Goal: Information Seeking & Learning: Understand process/instructions

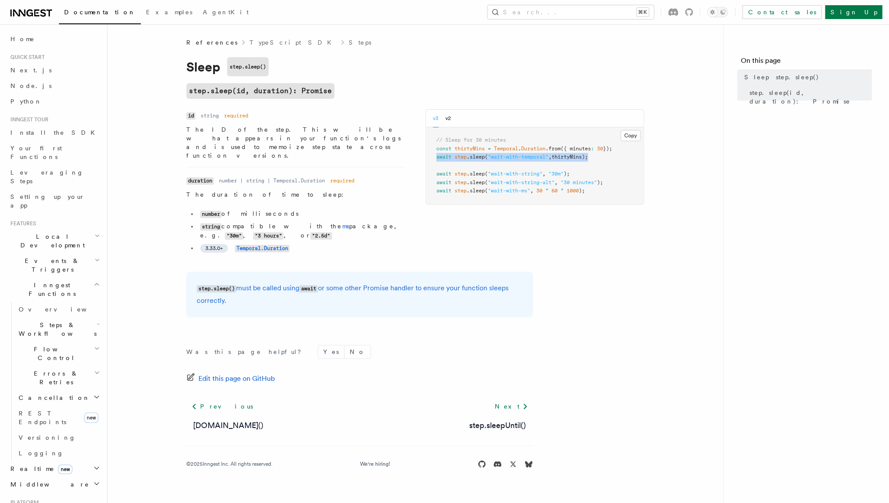
drag, startPoint x: 437, startPoint y: 156, endPoint x: 591, endPoint y: 158, distance: 154.3
click at [588, 158] on span "await step .sleep ( "wait-with-temporal" , thirtyMins);" at bounding box center [512, 157] width 152 height 6
drag, startPoint x: 436, startPoint y: 174, endPoint x: 570, endPoint y: 175, distance: 134.3
click at [570, 175] on span "await step .sleep ( "wait-with-string" , "30m" );" at bounding box center [502, 174] width 133 height 6
copy span "await step .sleep ( "wait-with-string" , "30m" )"
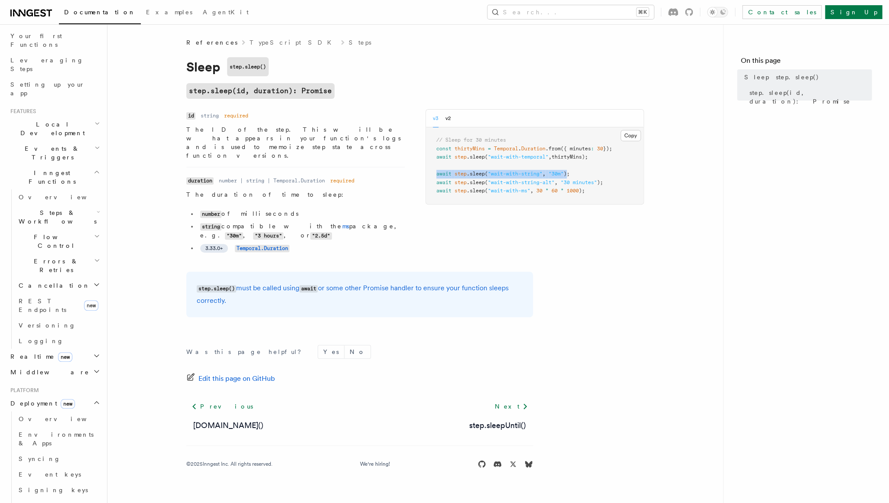
scroll to position [150, 0]
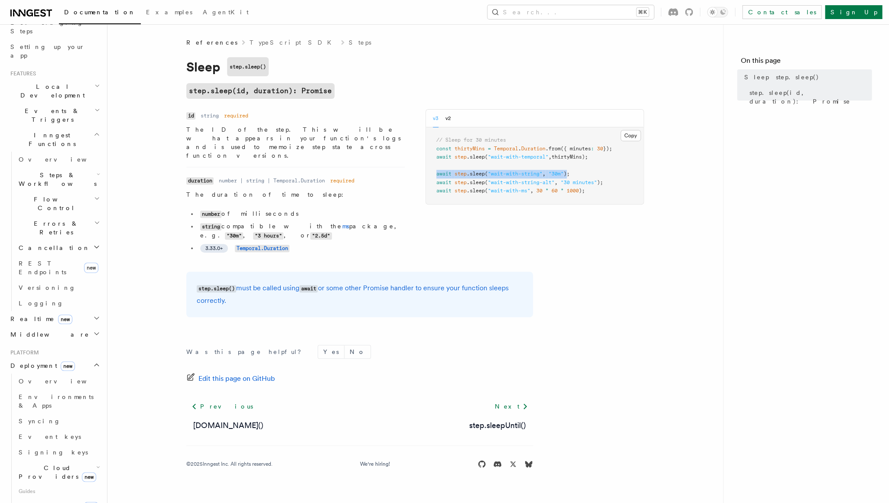
click at [46, 464] on span "Cloud Providers new" at bounding box center [55, 472] width 81 height 17
click at [51, 503] on span "DigitalOcean" at bounding box center [66, 508] width 78 height 7
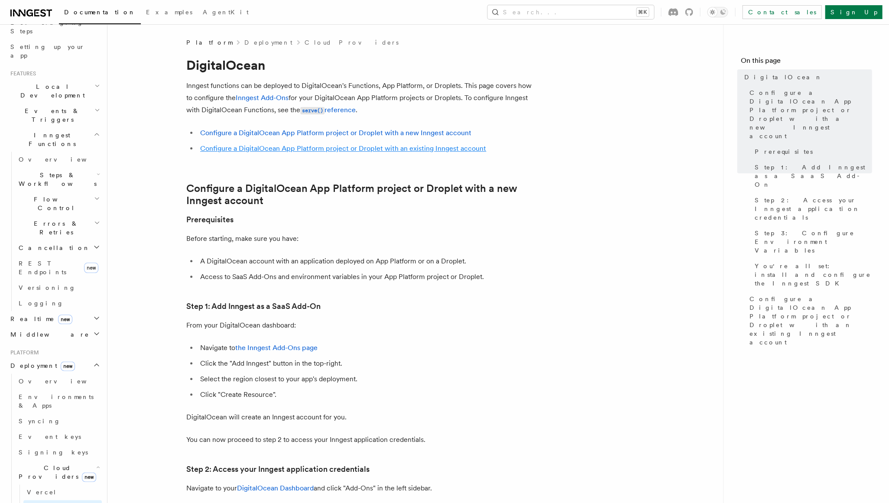
click at [259, 147] on link "Configure a DigitalOcean App Platform project or Droplet with an existing Innge…" at bounding box center [343, 148] width 286 height 8
click at [244, 148] on link "Configure a DigitalOcean App Platform project or Droplet with an existing Innge…" at bounding box center [343, 148] width 286 height 8
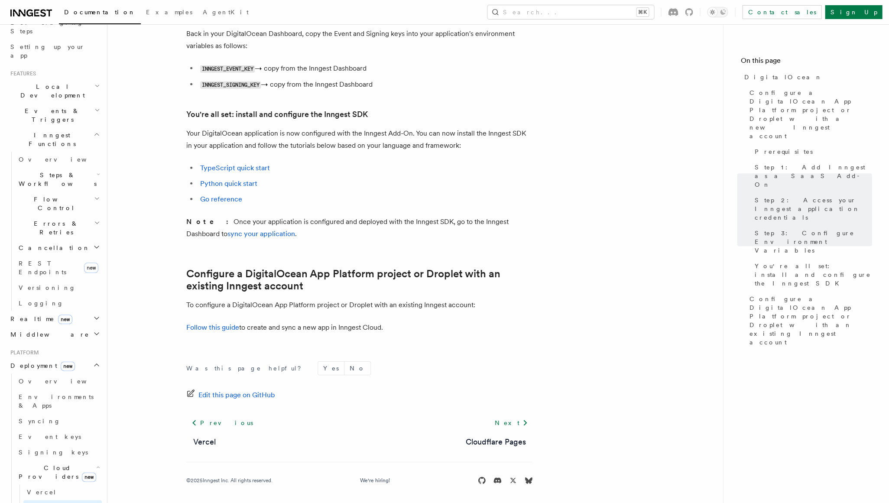
scroll to position [765, 0]
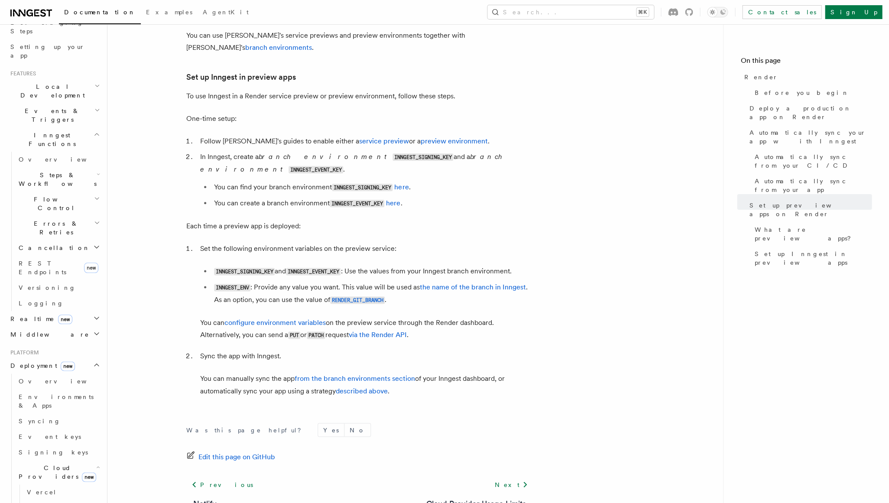
scroll to position [1529, 0]
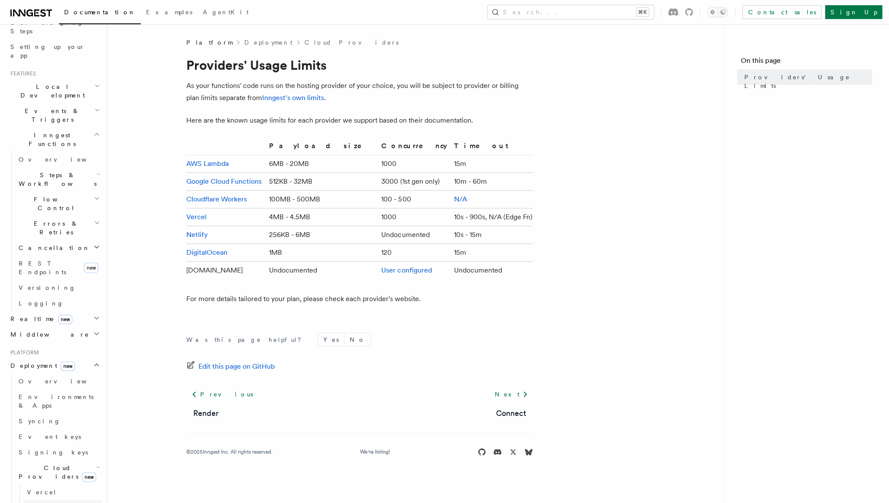
click at [52, 503] on span "DigitalOcean" at bounding box center [66, 508] width 78 height 7
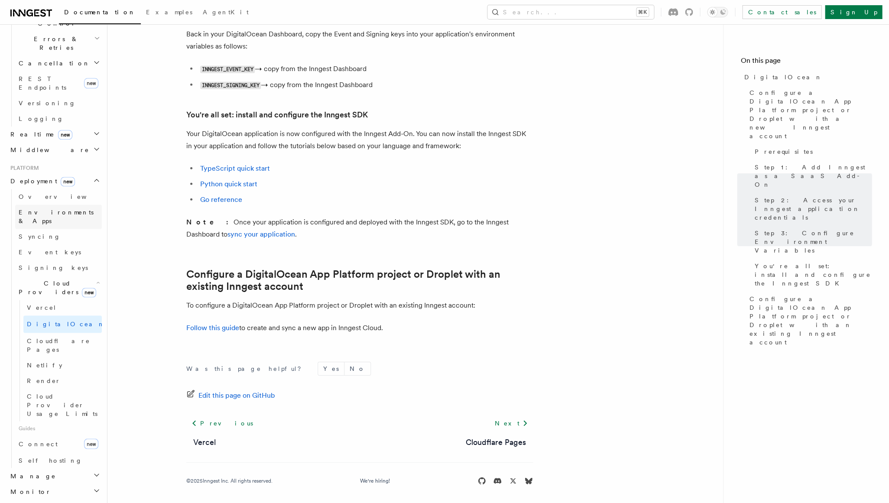
scroll to position [419, 0]
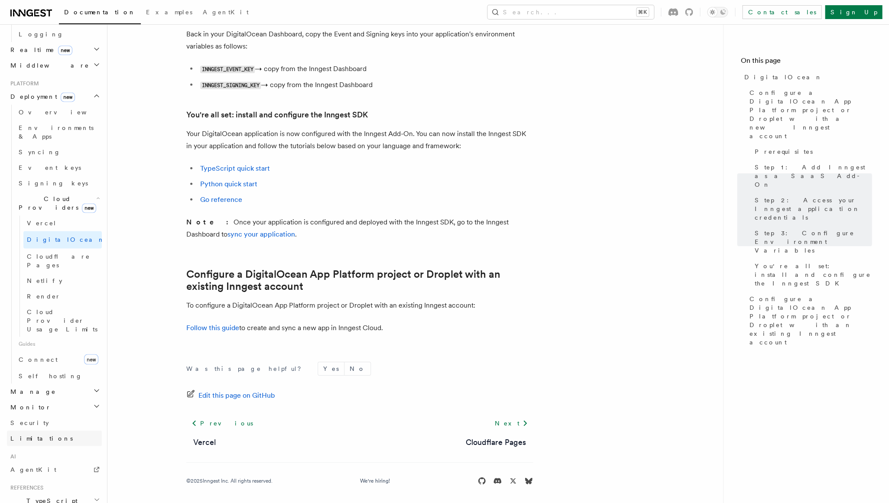
click at [78, 430] on link "Limitations" at bounding box center [54, 438] width 95 height 16
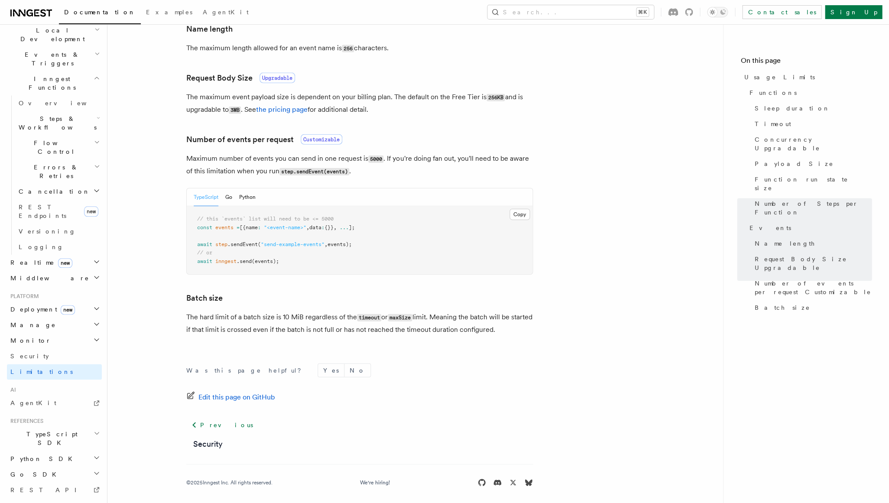
scroll to position [718, 0]
click at [97, 430] on icon "button" at bounding box center [97, 433] width 6 height 7
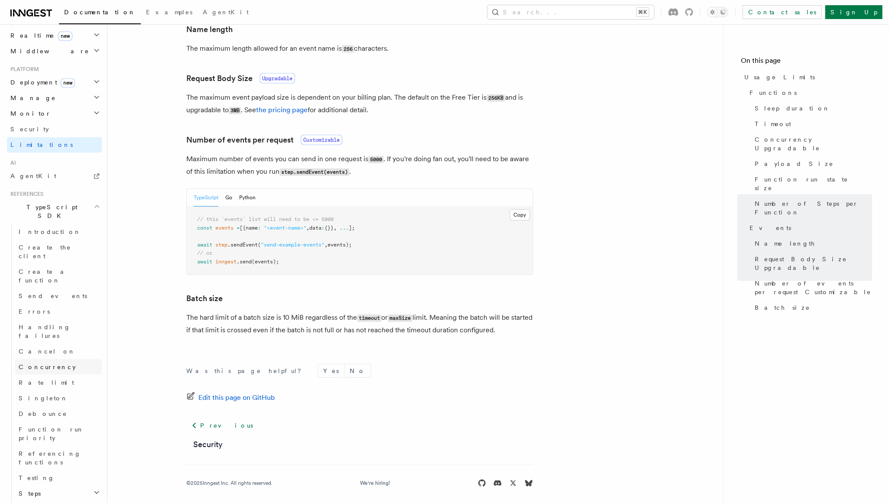
scroll to position [444, 0]
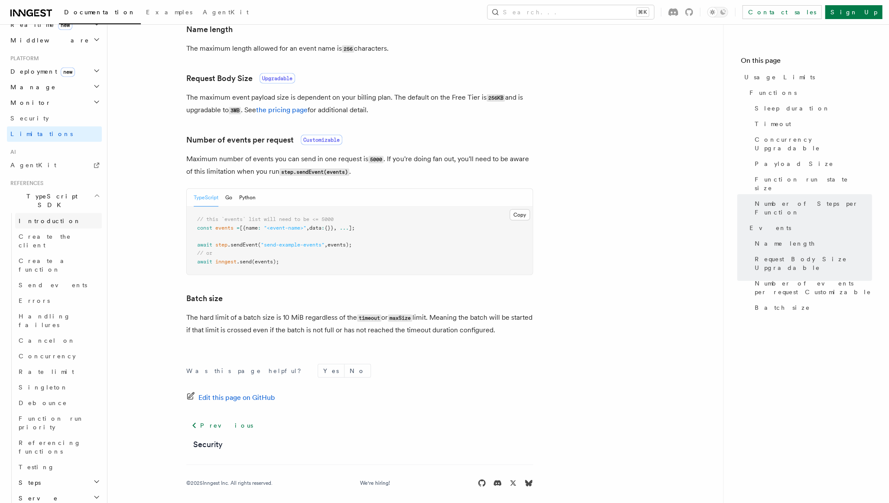
click at [40, 217] on span "Introduction" at bounding box center [50, 220] width 62 height 7
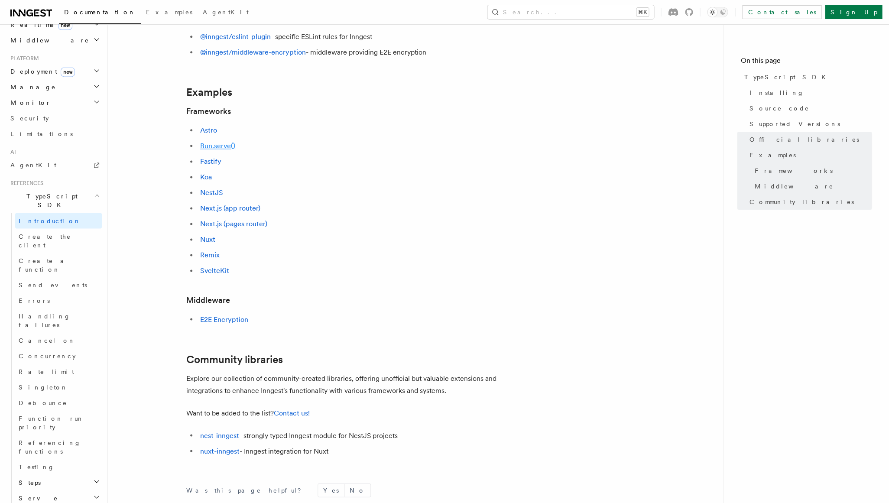
scroll to position [320, 0]
click at [213, 146] on link "Bun.serve()" at bounding box center [217, 145] width 35 height 8
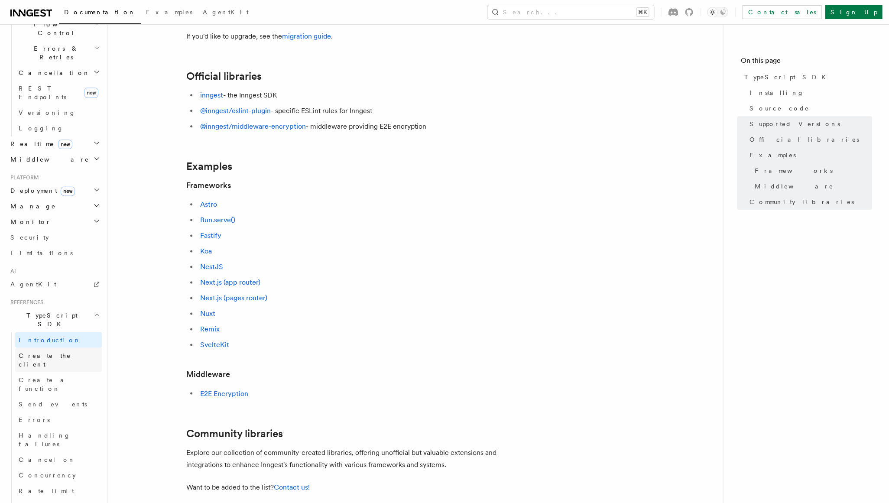
scroll to position [289, 0]
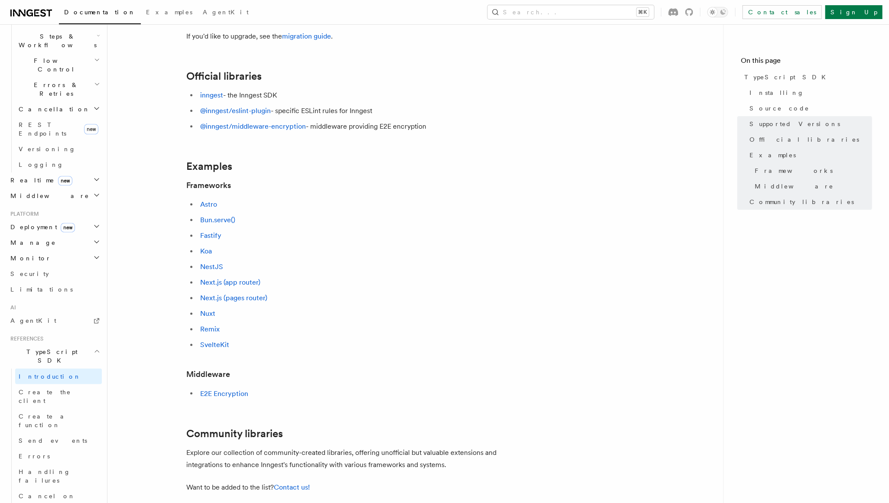
click at [84, 219] on h2 "Deployment new" at bounding box center [54, 227] width 95 height 16
click at [46, 323] on span "Cloud Providers new" at bounding box center [55, 331] width 81 height 17
click at [49, 365] on span "DigitalOcean" at bounding box center [66, 368] width 78 height 7
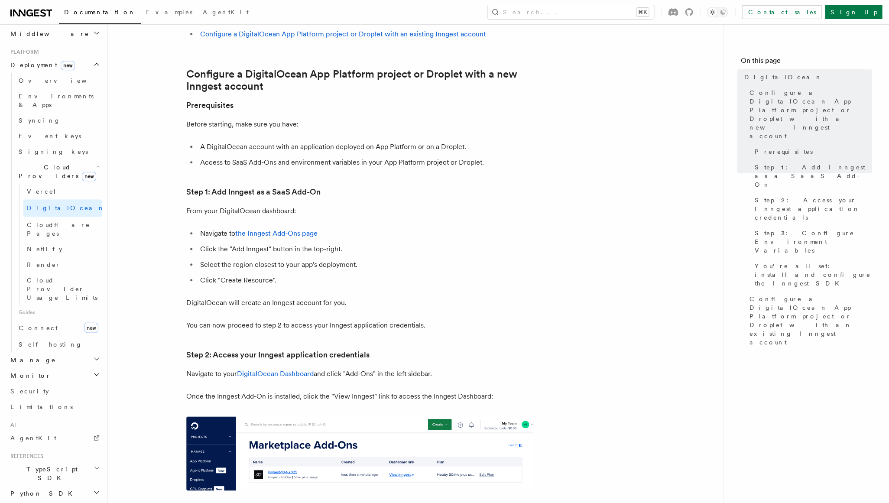
scroll to position [450, 0]
click at [42, 465] on span "TypeScript SDK" at bounding box center [50, 473] width 87 height 17
click at [38, 490] on span "Introduction" at bounding box center [50, 493] width 62 height 7
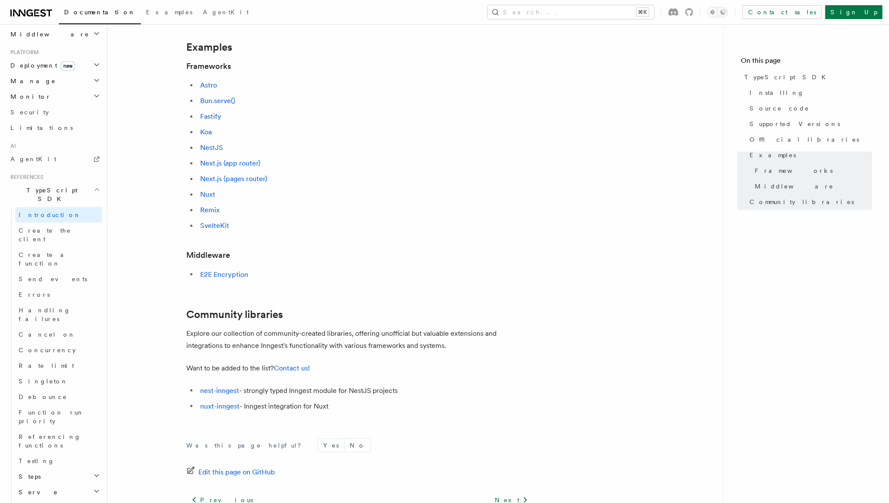
scroll to position [355, 0]
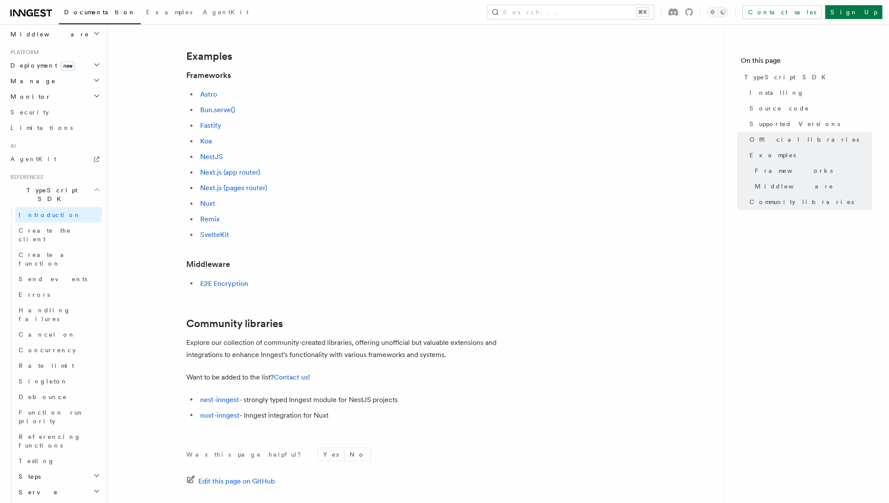
click at [237, 73] on h3 "Frameworks" at bounding box center [359, 75] width 347 height 12
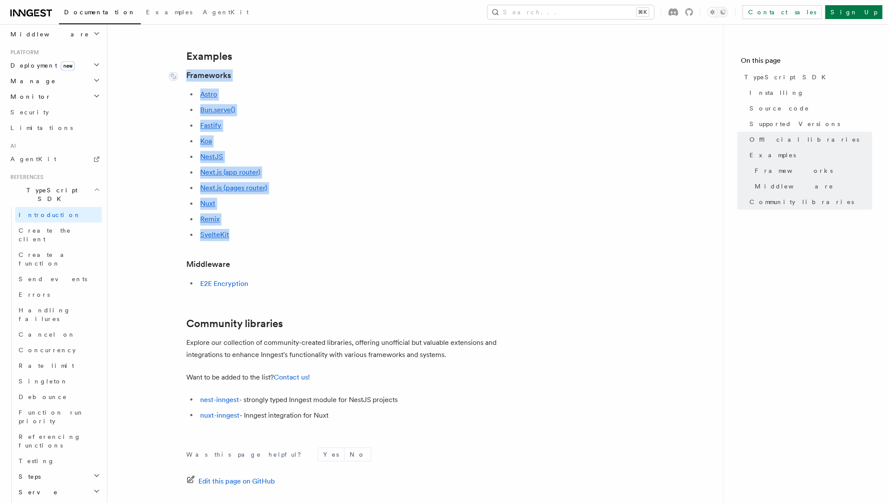
drag, startPoint x: 237, startPoint y: 231, endPoint x: 185, endPoint y: 72, distance: 167.7
click at [185, 72] on article "References TypeScript SDK TypeScript SDK Installing npm pnpm yarn Copy Copied n…" at bounding box center [415, 137] width 588 height 909
copy article "Frameworks Astro Bun.serve() Fastify Koa NestJS Next.js (app router) Next.js (p…"
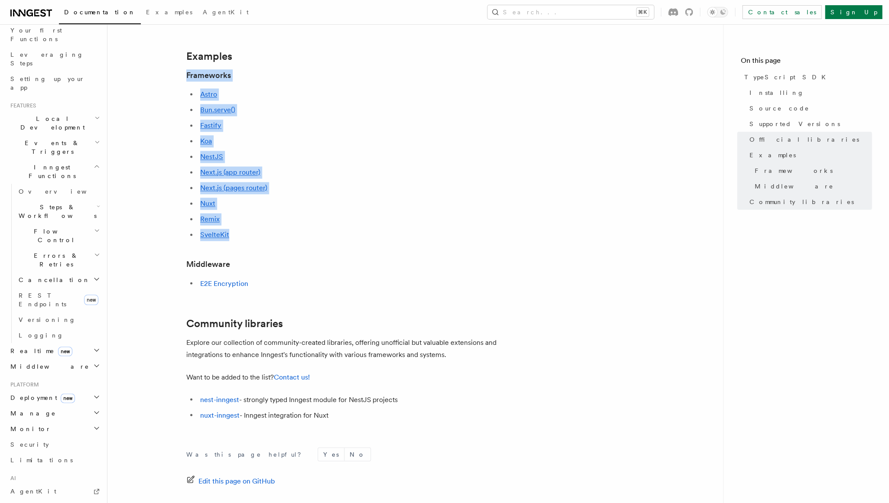
scroll to position [94, 0]
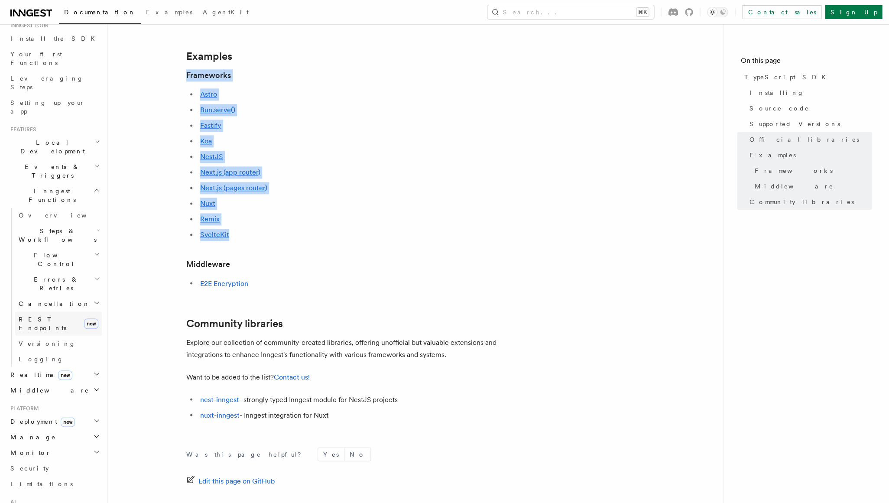
click at [52, 316] on span "REST Endpoints" at bounding box center [43, 324] width 48 height 16
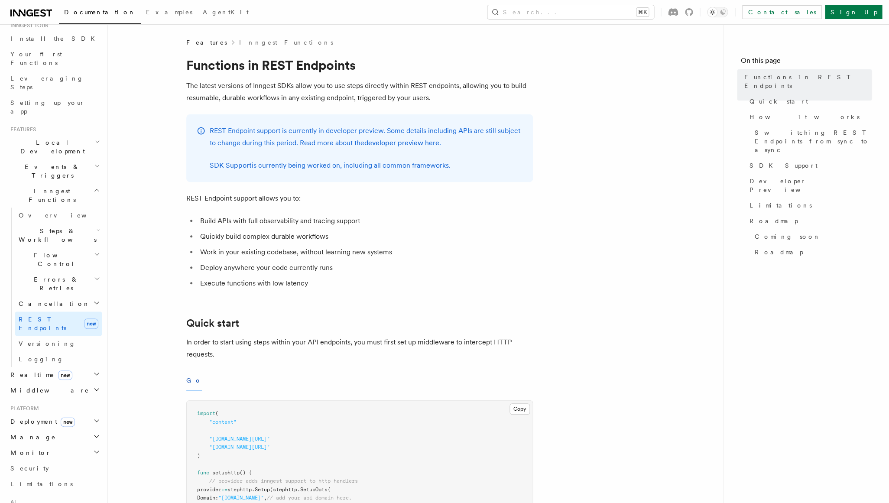
click at [72, 367] on h2 "Realtime new" at bounding box center [54, 375] width 95 height 16
click at [53, 383] on h2 "Middleware" at bounding box center [54, 391] width 95 height 16
click at [64, 418] on span "Creating middleware" at bounding box center [56, 426] width 74 height 16
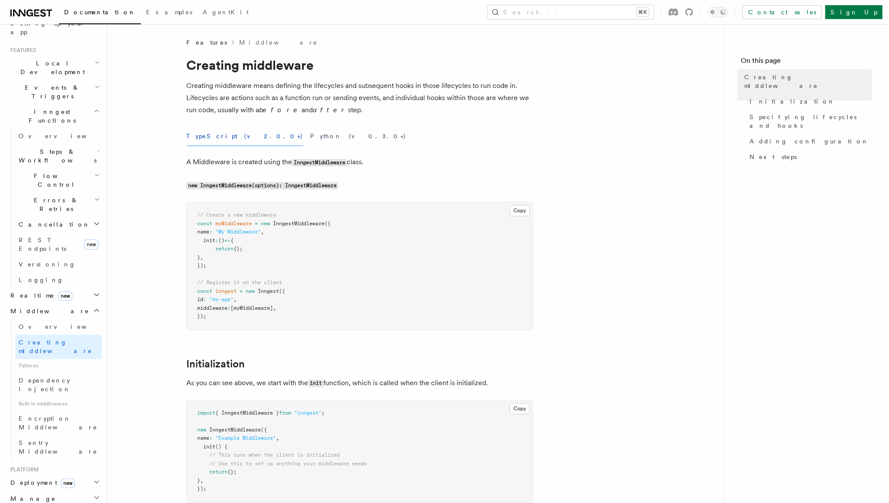
scroll to position [227, 0]
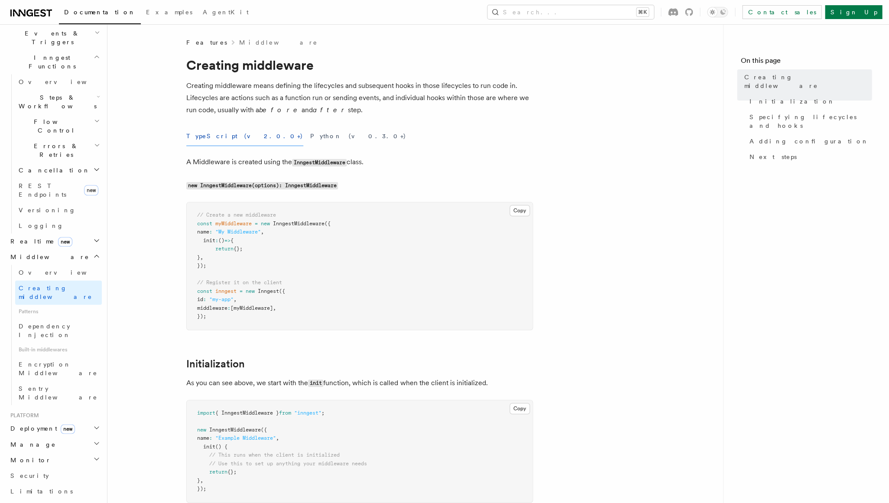
click at [75, 436] on h2 "Manage" at bounding box center [54, 444] width 95 height 16
click at [69, 452] on h2 "Monitor" at bounding box center [54, 460] width 95 height 16
click at [65, 483] on link "Limitations" at bounding box center [54, 491] width 95 height 16
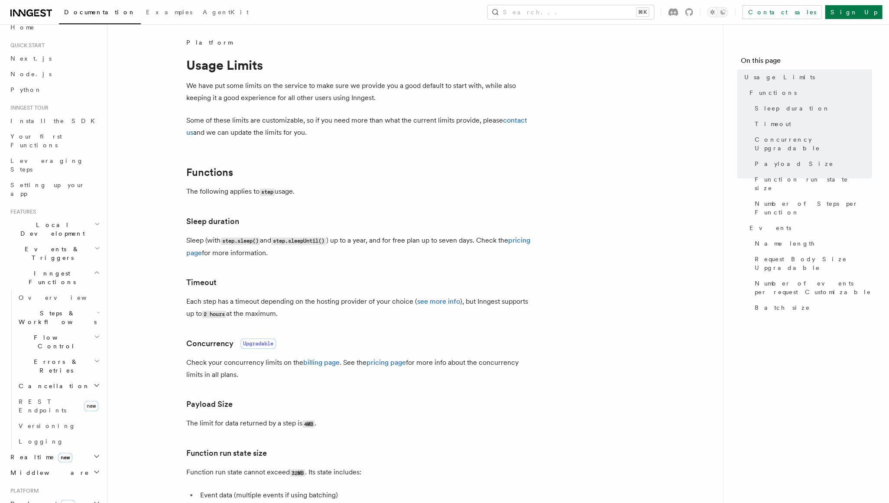
scroll to position [7, 0]
click at [72, 310] on h2 "Steps & Workflows" at bounding box center [58, 322] width 87 height 24
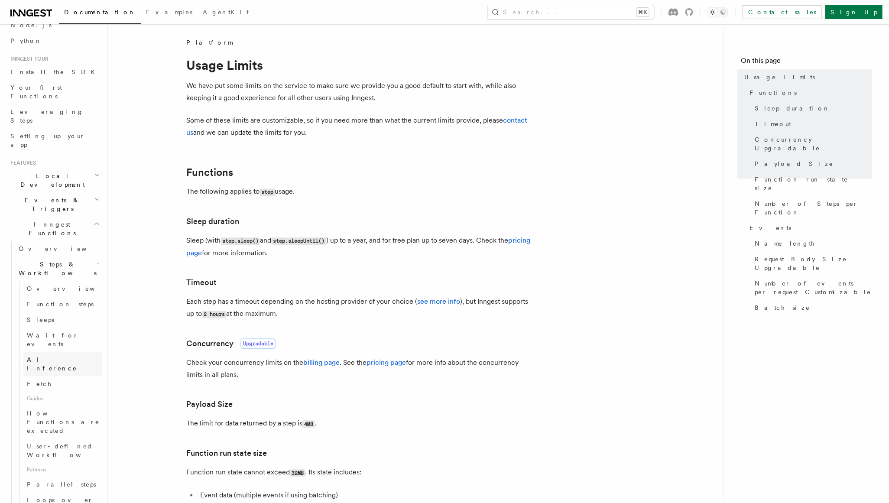
scroll to position [58, 0]
click at [72, 260] on h2 "Steps & Workflows" at bounding box center [58, 272] width 87 height 24
click at [69, 284] on h2 "Flow Control" at bounding box center [58, 296] width 87 height 24
click at [65, 308] on h2 "Errors & Retries" at bounding box center [58, 320] width 87 height 24
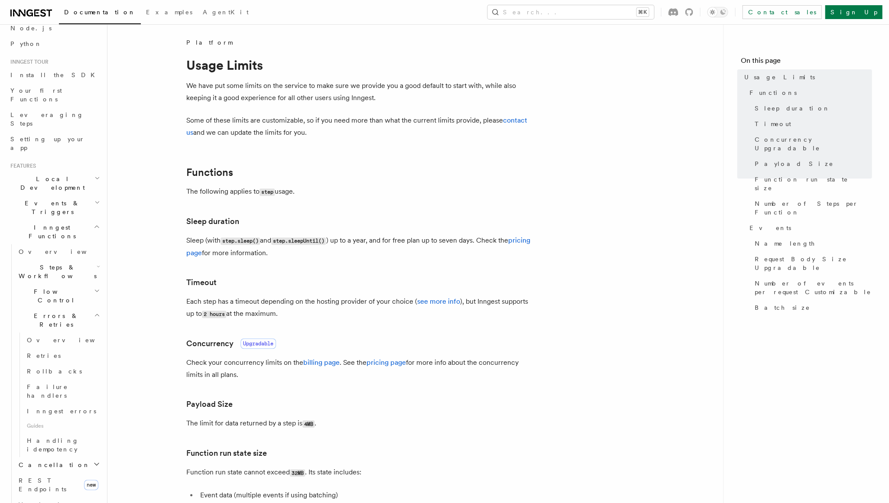
click at [65, 308] on h2 "Errors & Retries" at bounding box center [58, 320] width 87 height 24
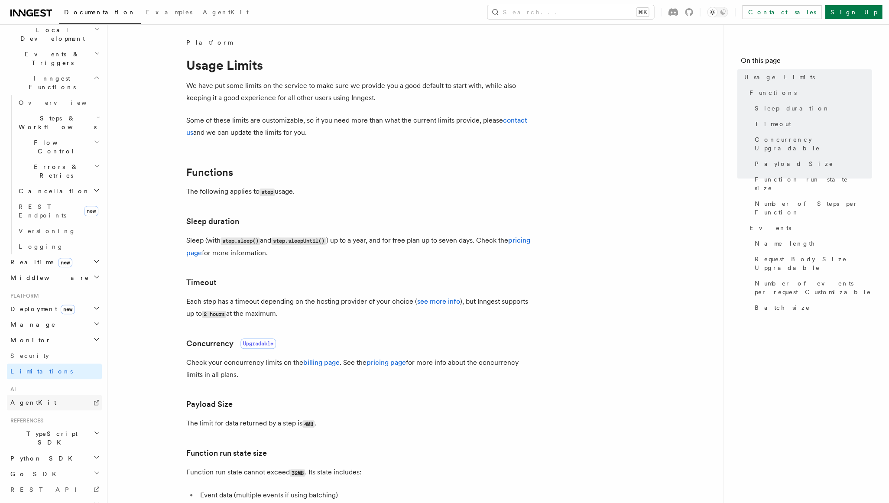
scroll to position [206, 0]
click at [72, 426] on h2 "TypeScript SDK" at bounding box center [54, 438] width 95 height 24
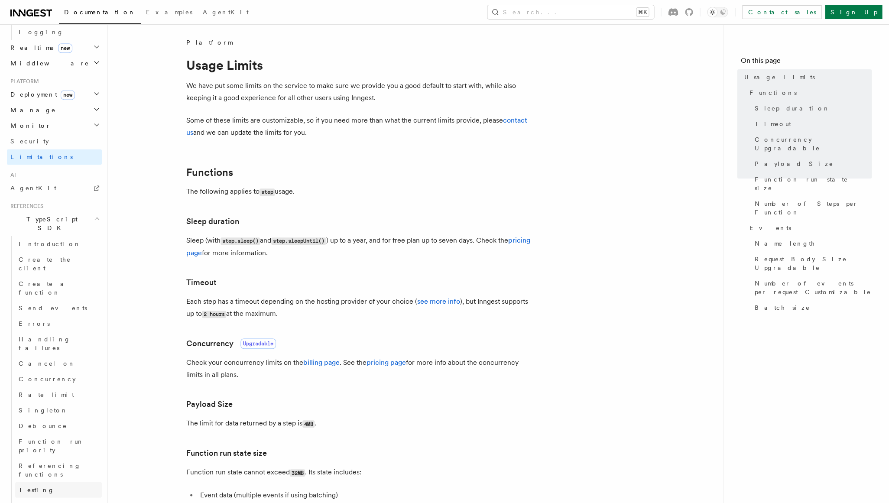
scroll to position [422, 0]
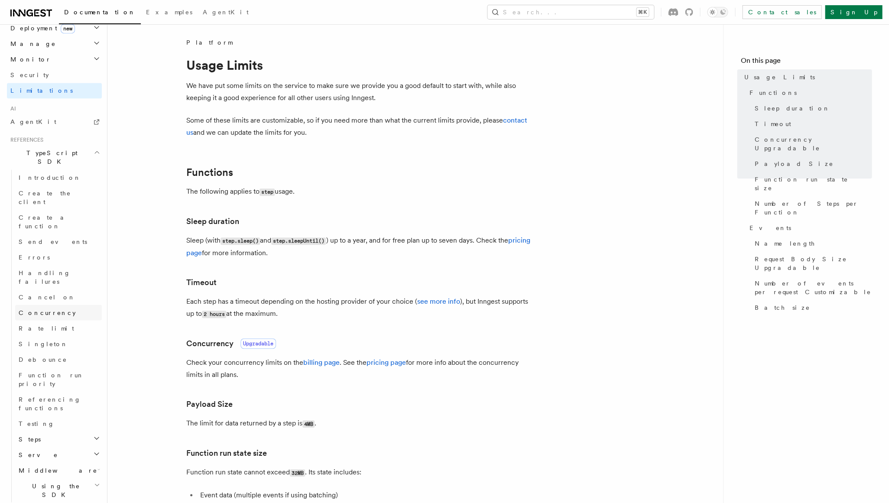
scroll to position [487, 0]
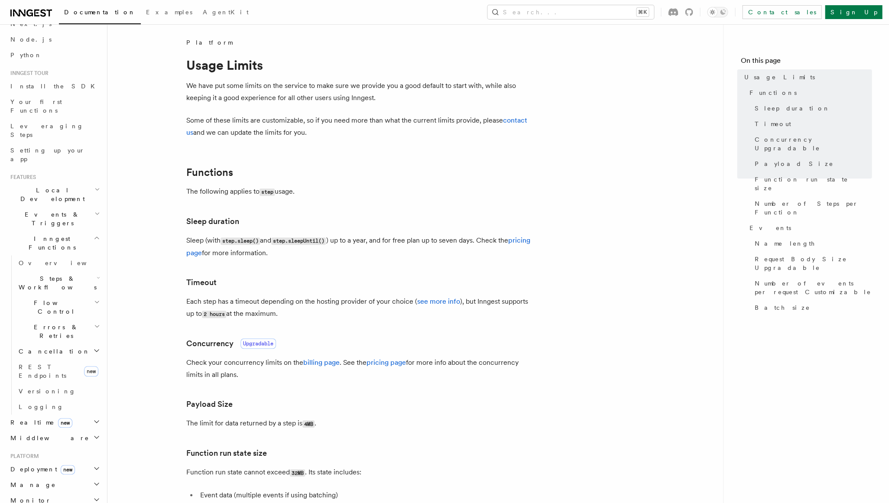
scroll to position [42, 0]
click at [52, 303] on span "Flow Control" at bounding box center [54, 311] width 79 height 17
click at [23, 83] on span "Node.js" at bounding box center [30, 85] width 41 height 7
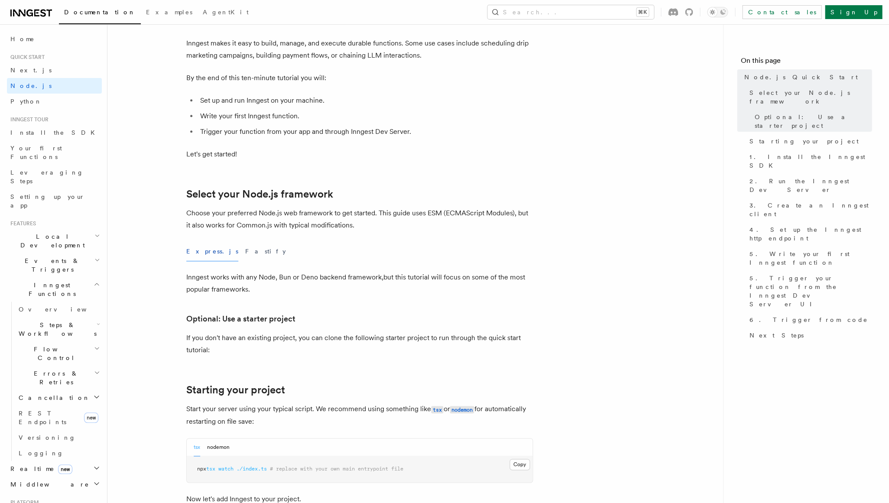
scroll to position [101, 0]
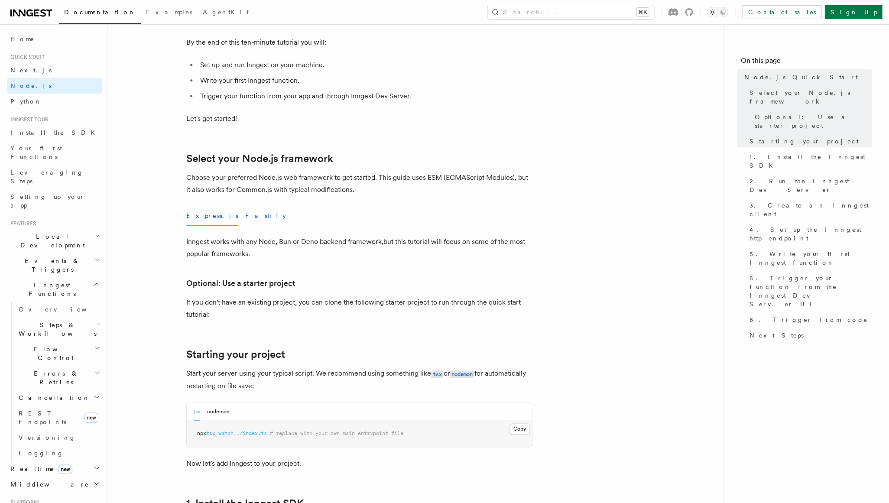
click at [245, 216] on button "Fastify" at bounding box center [265, 215] width 41 height 19
click at [195, 216] on button "Express.js" at bounding box center [212, 215] width 52 height 19
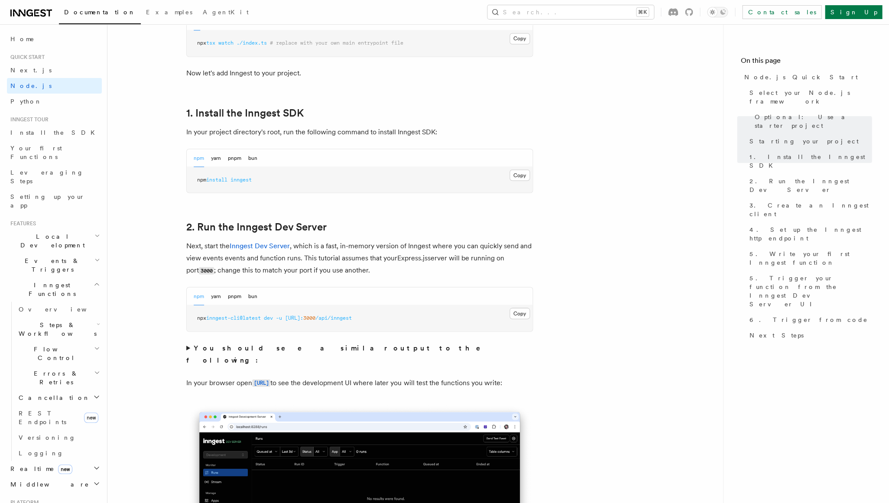
scroll to position [504, 0]
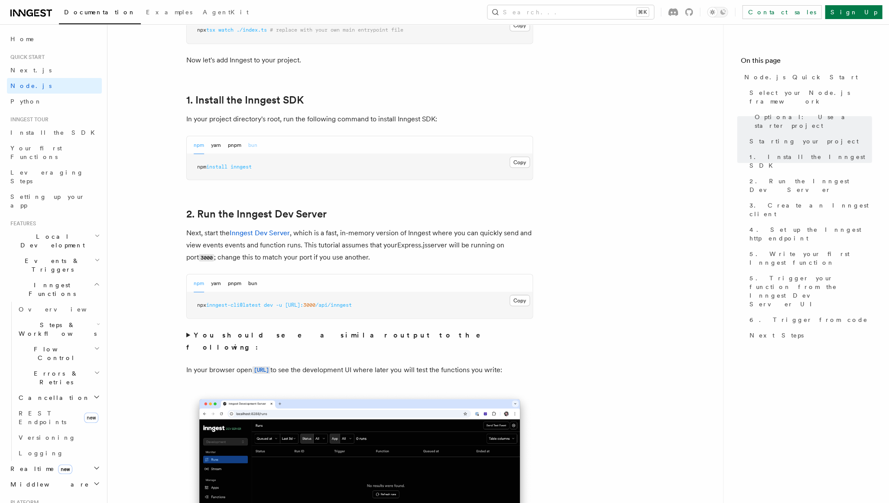
click at [248, 138] on button "bun" at bounding box center [252, 145] width 9 height 18
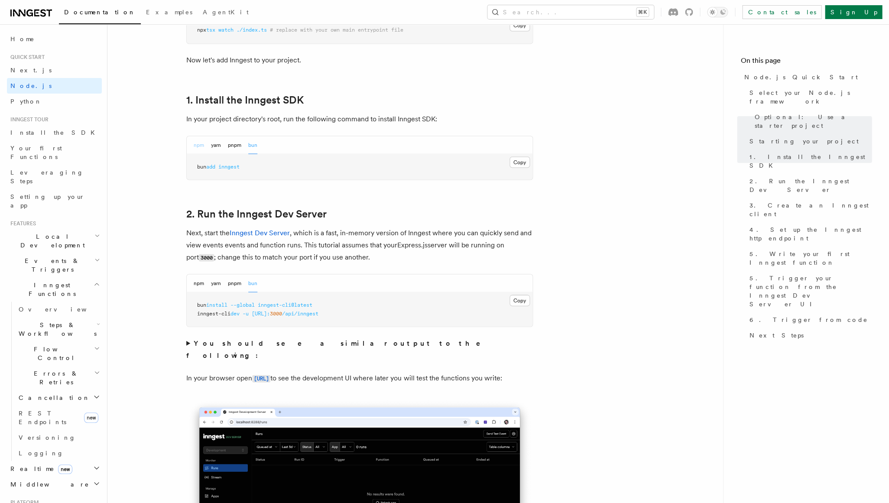
click at [202, 142] on button "npm" at bounding box center [199, 145] width 10 height 18
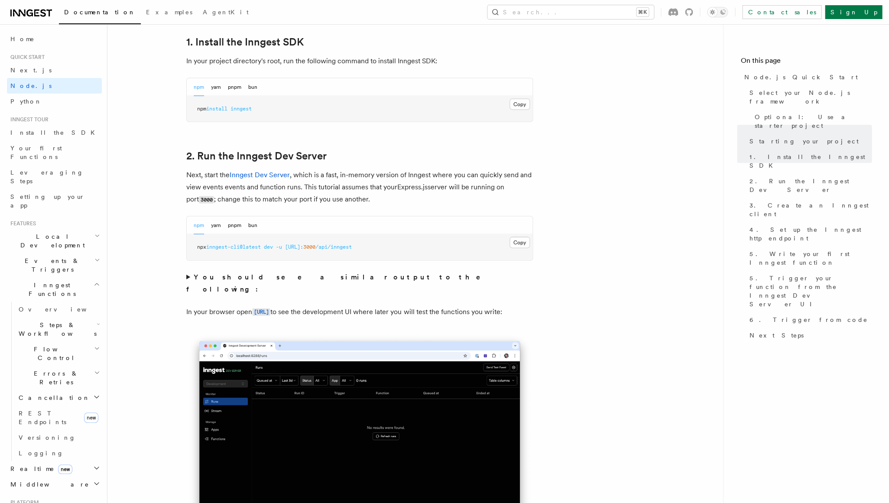
scroll to position [602, 0]
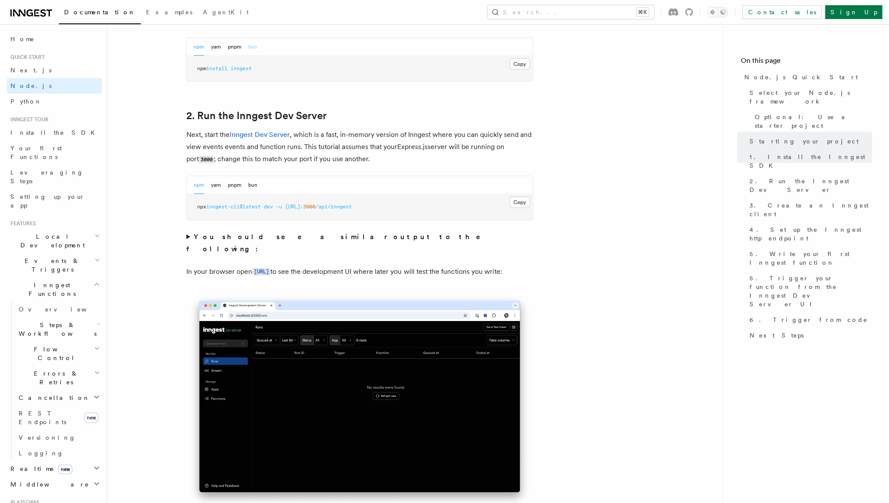
click at [256, 43] on button "bun" at bounding box center [252, 47] width 9 height 18
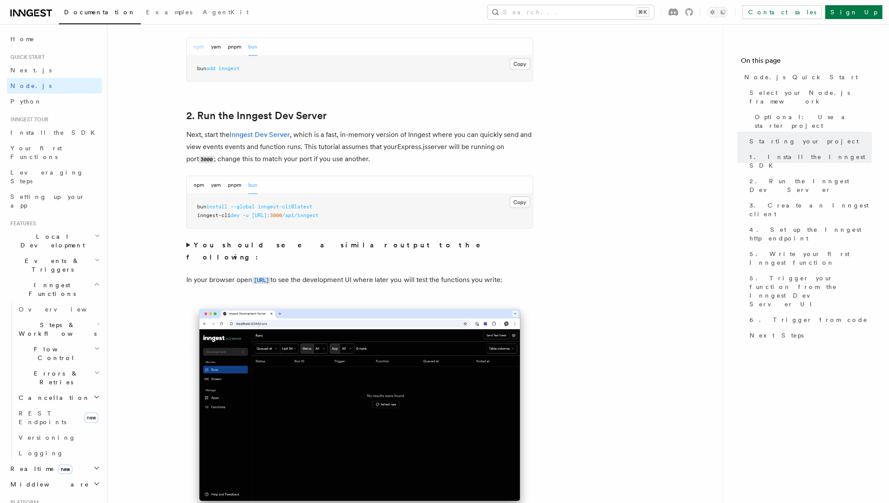
click at [201, 46] on button "npm" at bounding box center [199, 47] width 10 height 18
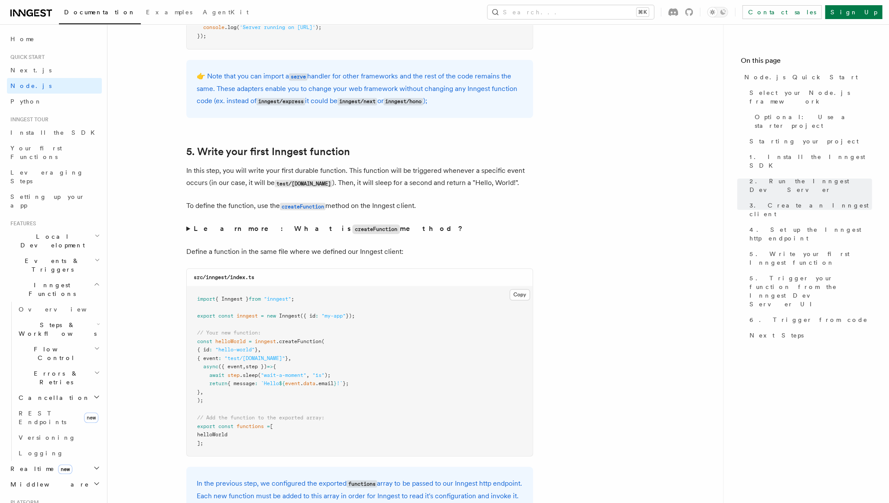
scroll to position [1580, 0]
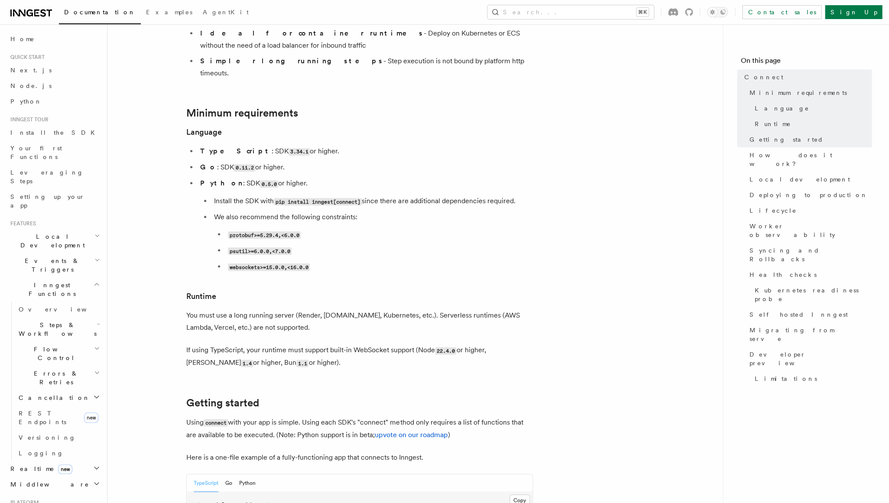
scroll to position [321, 0]
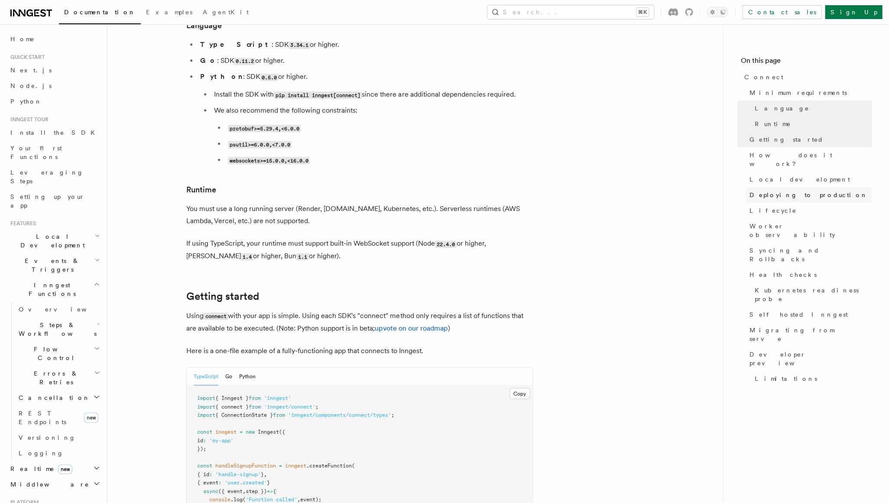
click at [796, 191] on span "Deploying to production" at bounding box center [808, 195] width 118 height 9
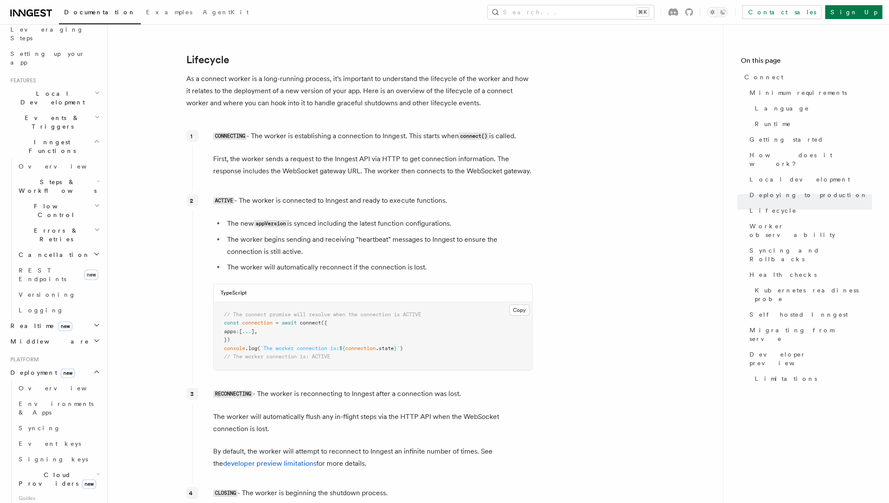
scroll to position [141, 0]
click at [49, 473] on span "Cloud Providers new" at bounding box center [55, 481] width 81 height 17
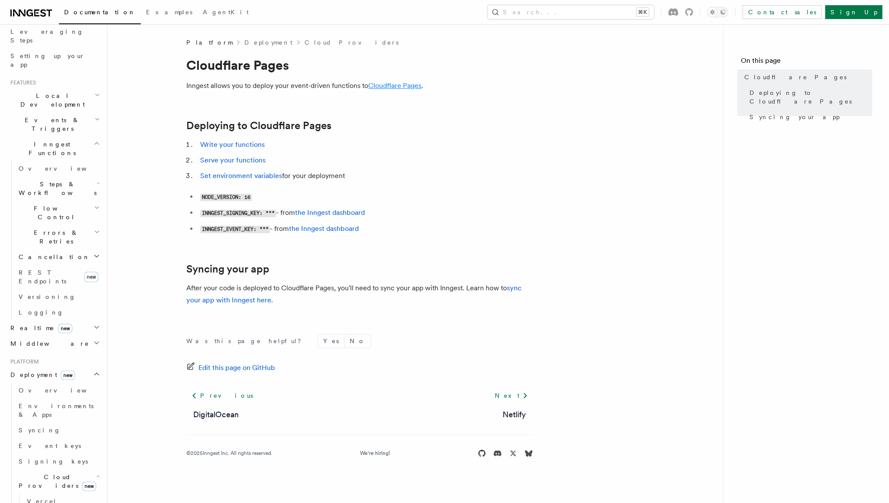
click at [392, 87] on link "Cloudflare Pages" at bounding box center [394, 85] width 53 height 8
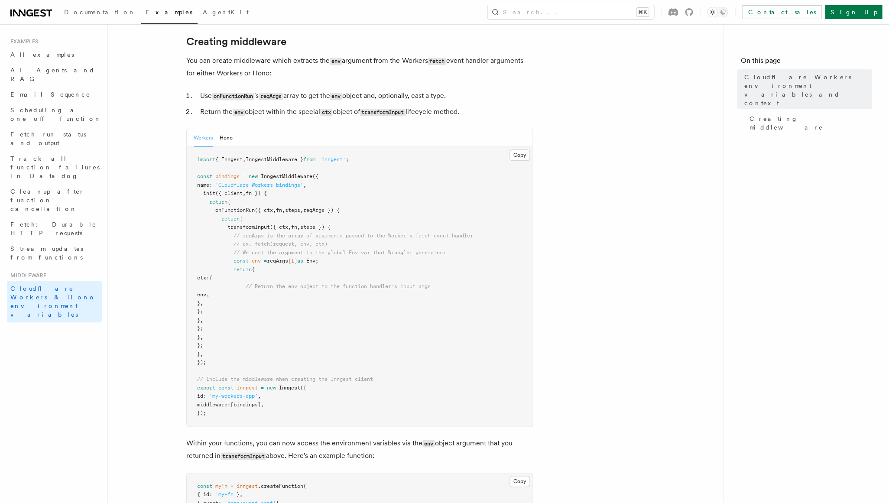
scroll to position [155, 0]
click at [228, 143] on button "Hono" at bounding box center [226, 137] width 13 height 18
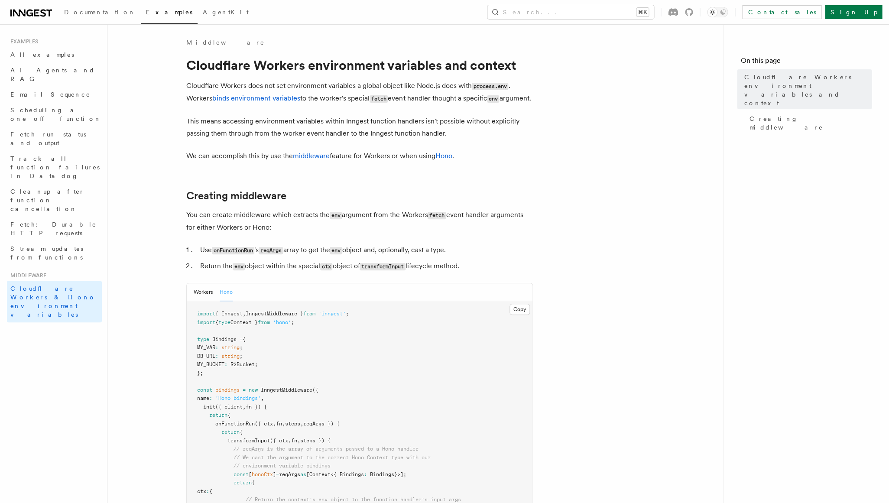
scroll to position [0, 0]
click at [201, 298] on button "Workers" at bounding box center [203, 292] width 19 height 18
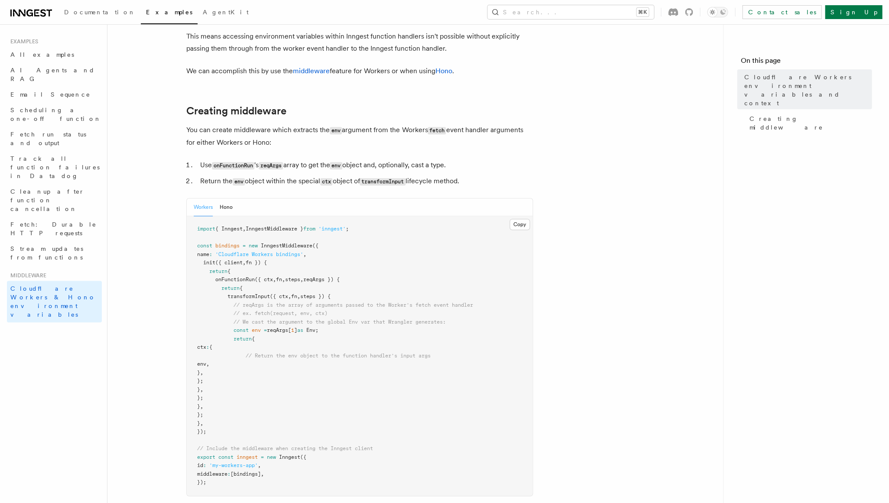
scroll to position [109, 0]
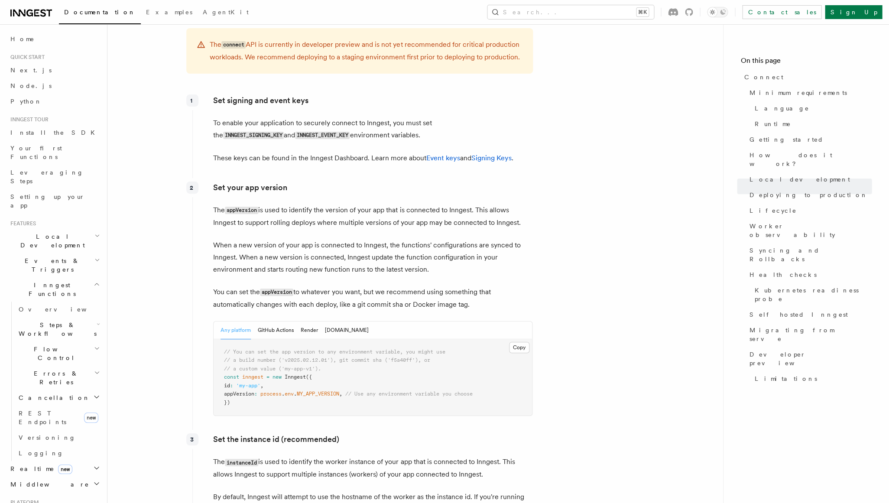
scroll to position [1334, 0]
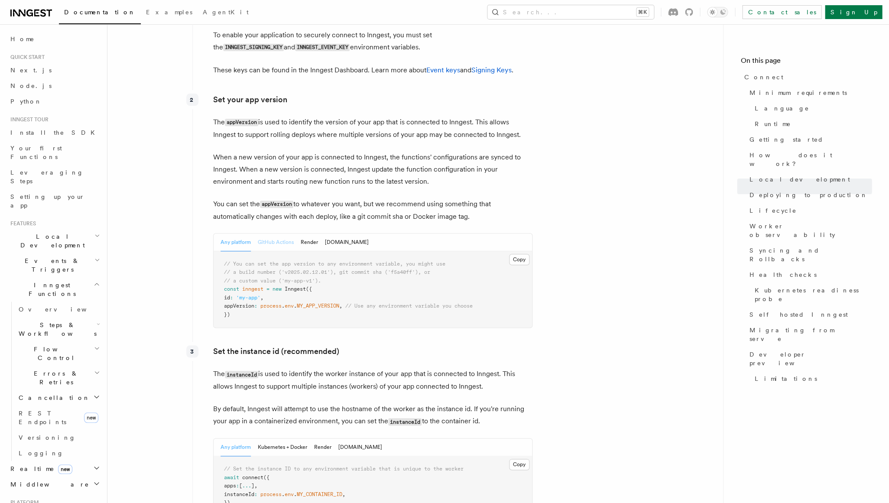
click at [263, 234] on button "GitHub Actions" at bounding box center [276, 243] width 36 height 18
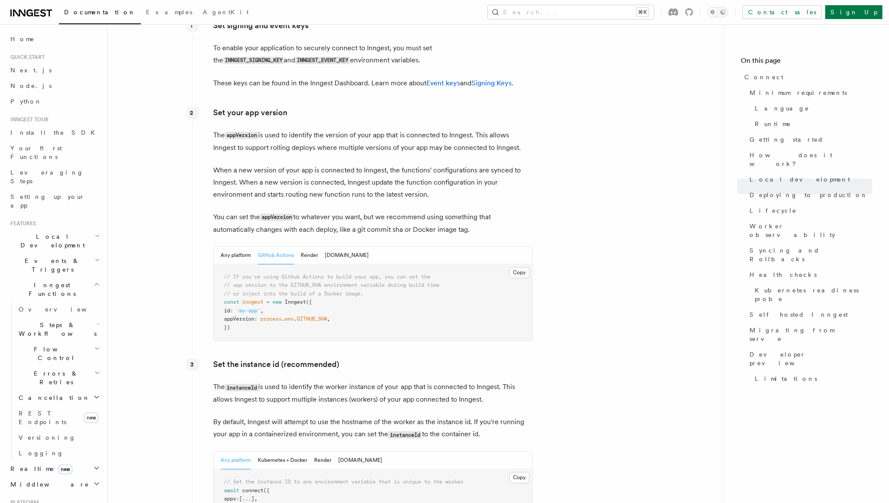
scroll to position [1320, 0]
click at [231, 247] on button "Any platform" at bounding box center [236, 256] width 30 height 18
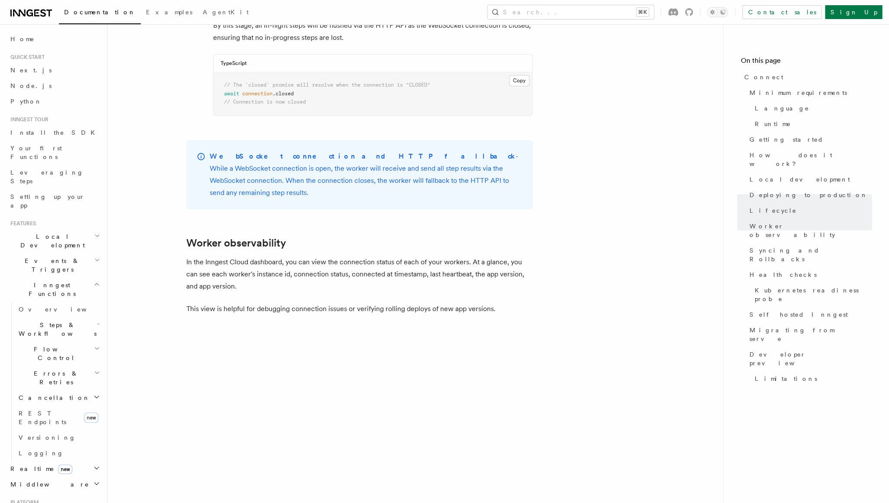
scroll to position [2874, 0]
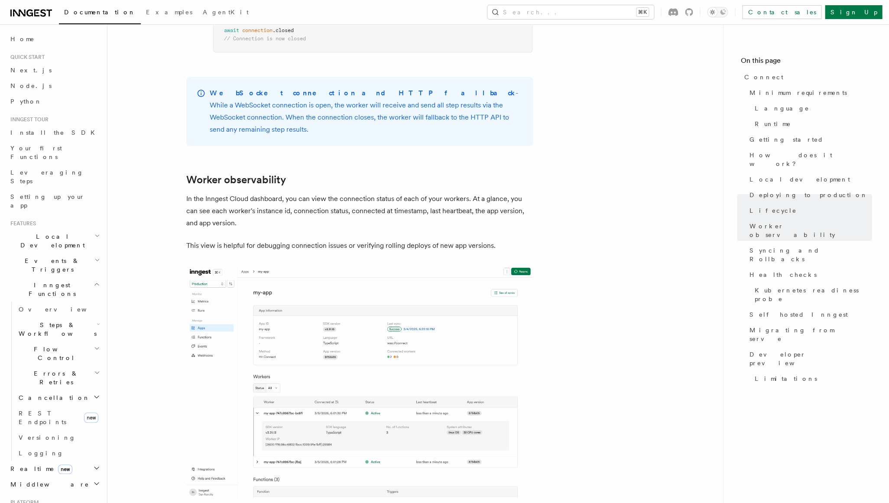
click at [98, 483] on icon "button" at bounding box center [96, 484] width 4 height 2
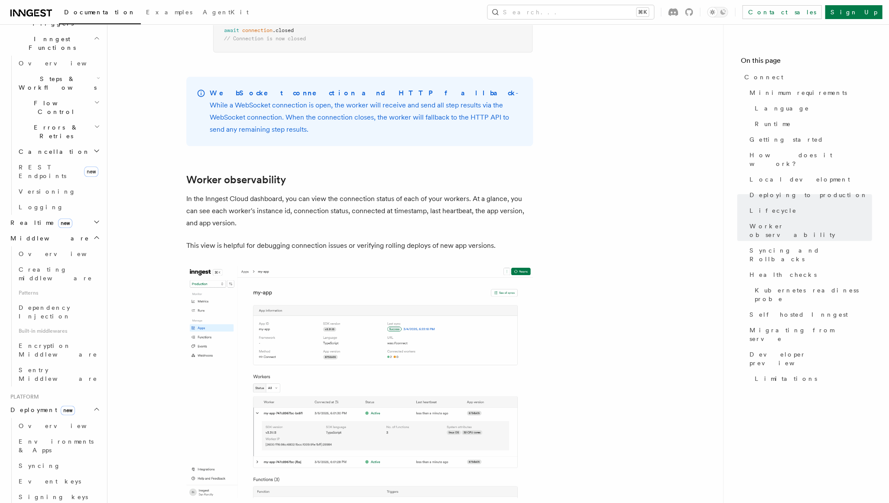
scroll to position [260, 0]
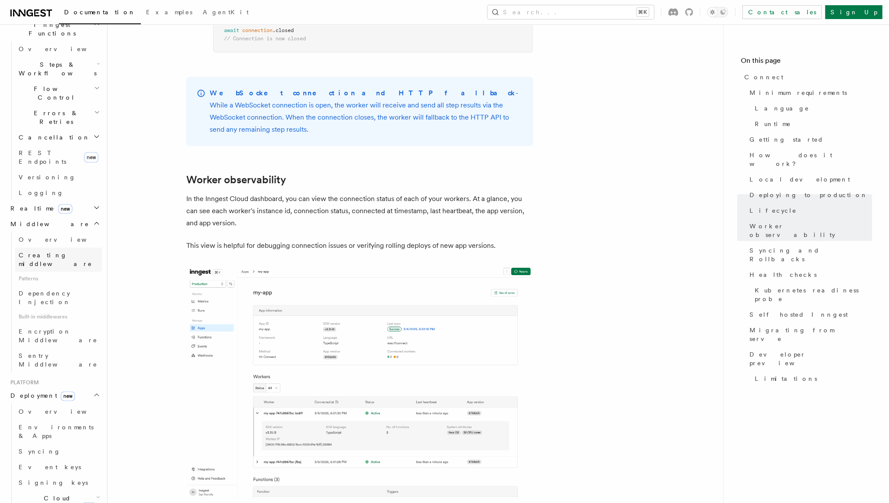
click at [46, 252] on span "Creating middleware" at bounding box center [56, 260] width 74 height 16
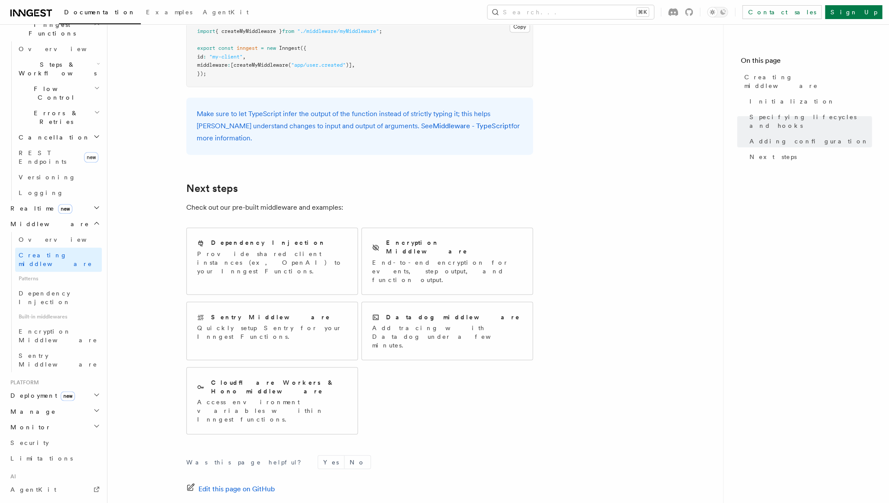
scroll to position [1670, 0]
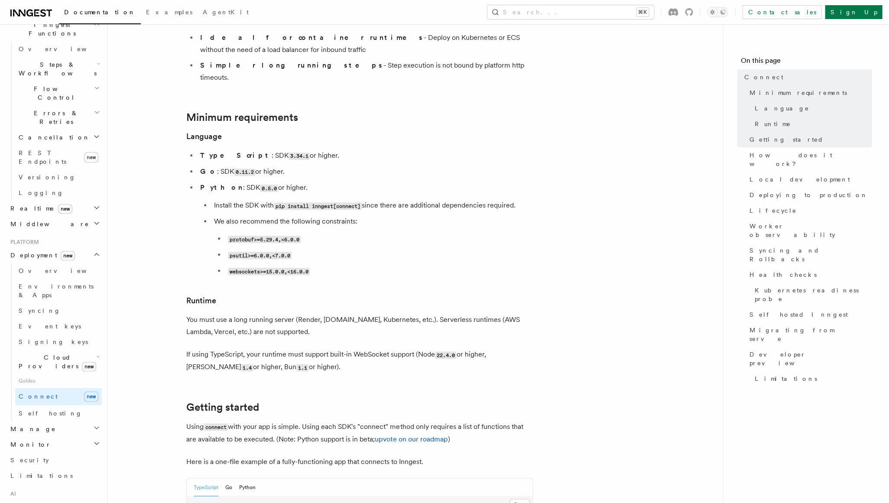
scroll to position [261, 0]
click at [44, 353] on span "Cloud Providers new" at bounding box center [55, 361] width 81 height 17
click at [44, 466] on span "Cloud Provider Usage Limits" at bounding box center [62, 478] width 71 height 24
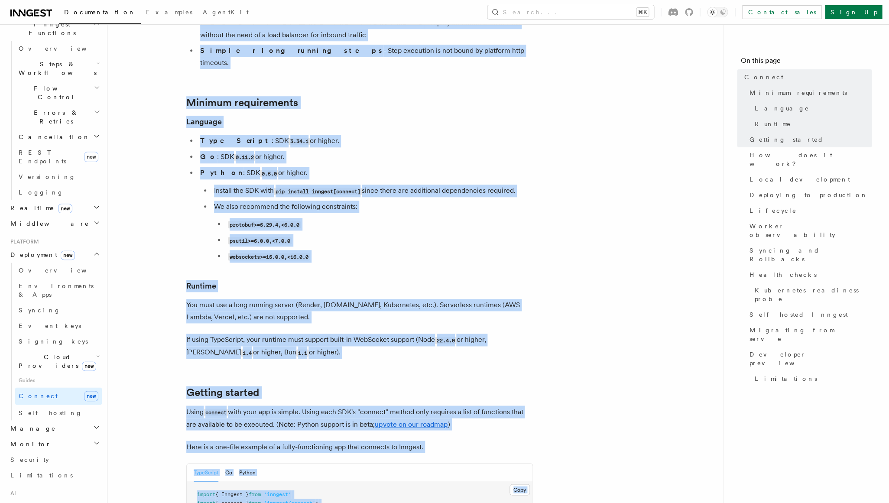
drag, startPoint x: 173, startPoint y: 40, endPoint x: 393, endPoint y: 502, distance: 511.6
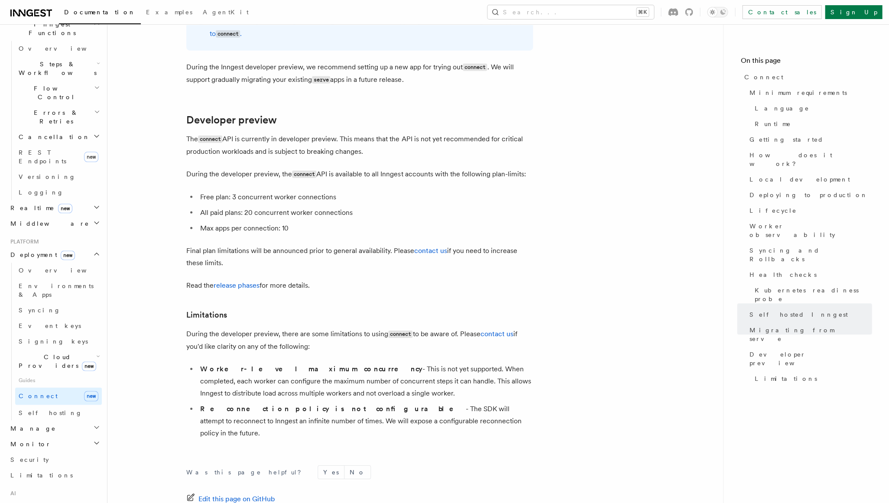
scroll to position [4652, 0]
click at [484, 403] on li "Reconnection policy is not configurable - The SDK will attempt to reconnect to …" at bounding box center [365, 421] width 335 height 36
copy article "Platform Deployment Connect These docs are part of a developer preview for Inng…"
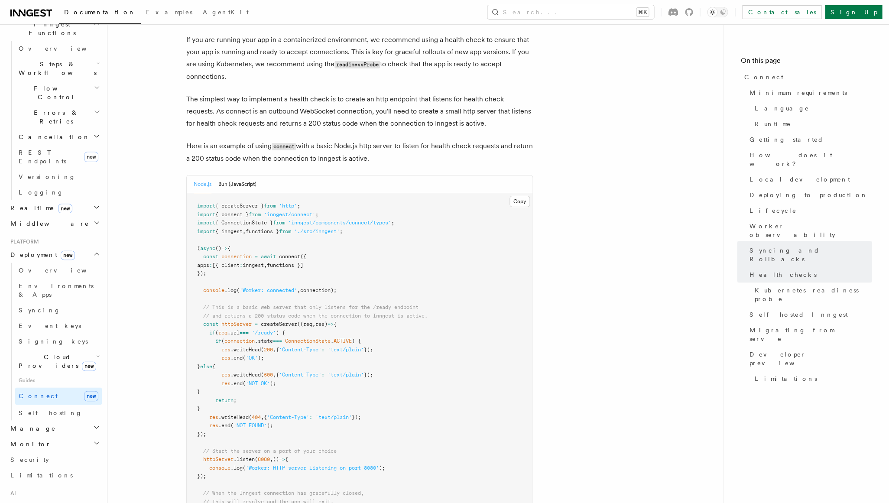
scroll to position [3604, 0]
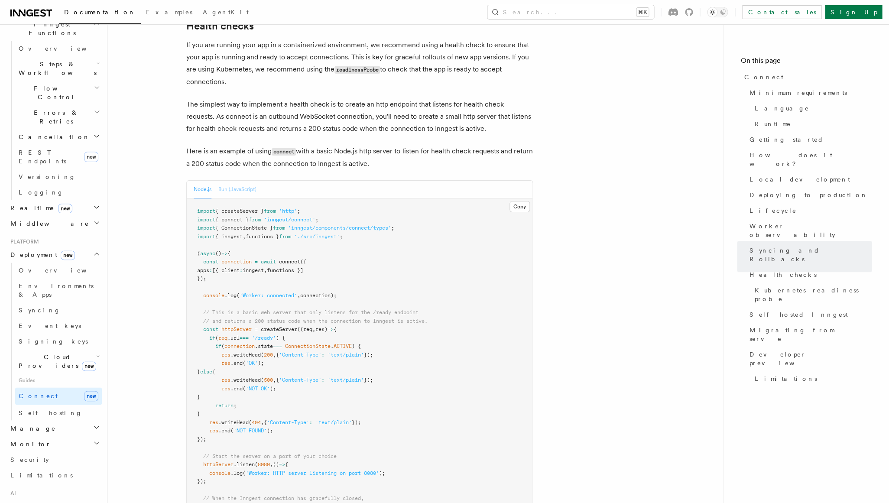
click at [237, 181] on button "Bun (JavaScript)" at bounding box center [237, 190] width 38 height 18
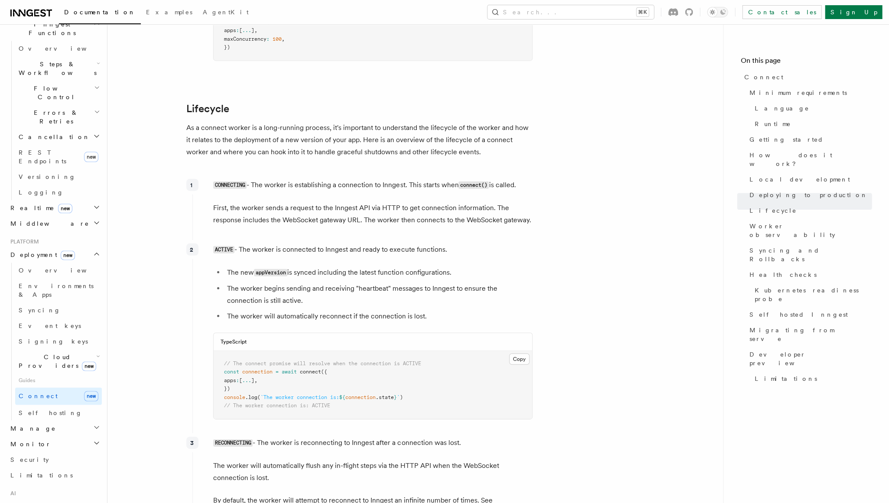
scroll to position [1974, 0]
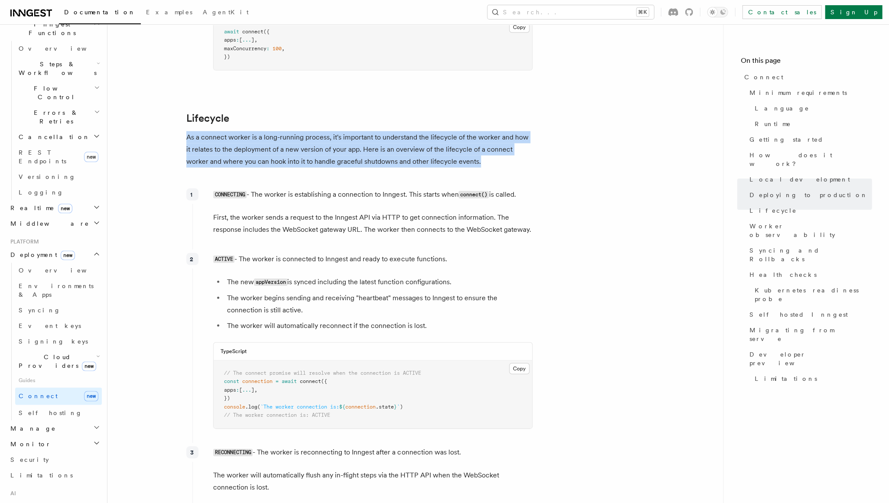
drag, startPoint x: 185, startPoint y: 76, endPoint x: 479, endPoint y: 98, distance: 295.0
click at [479, 131] on p "As a connect worker is a long-running process, it's important to understand the…" at bounding box center [359, 149] width 347 height 36
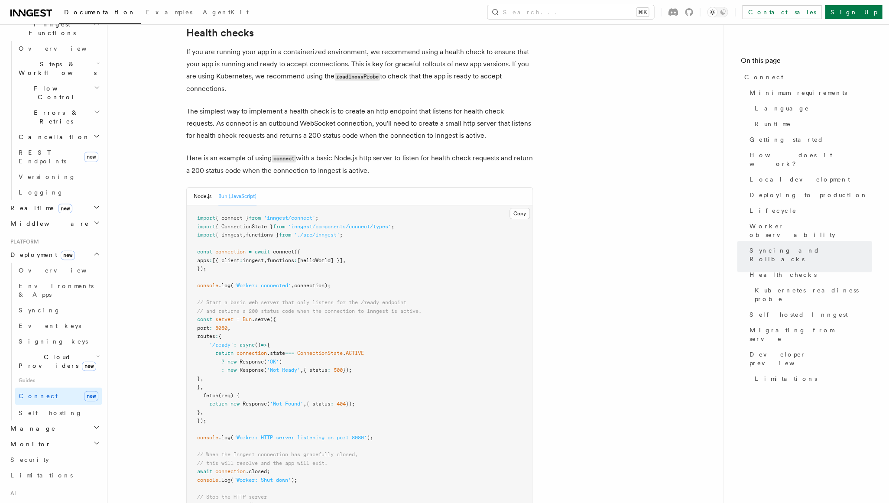
scroll to position [3601, 0]
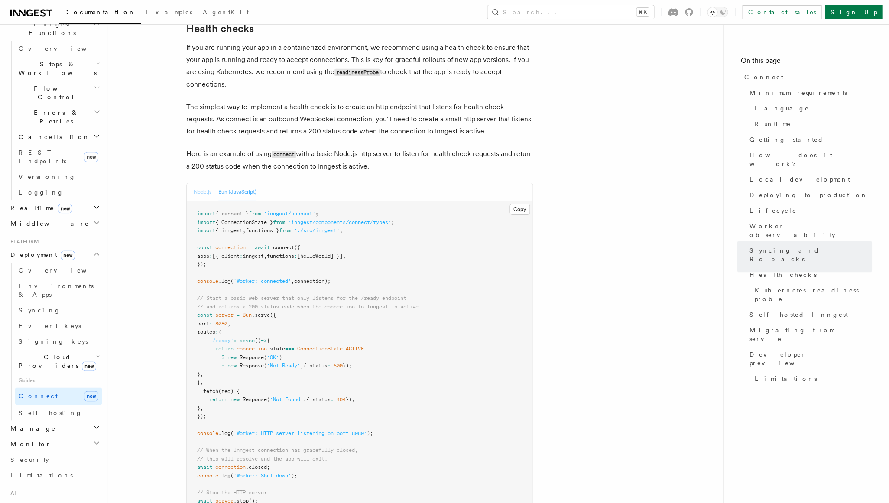
click at [196, 183] on button "Node.js" at bounding box center [203, 192] width 18 height 18
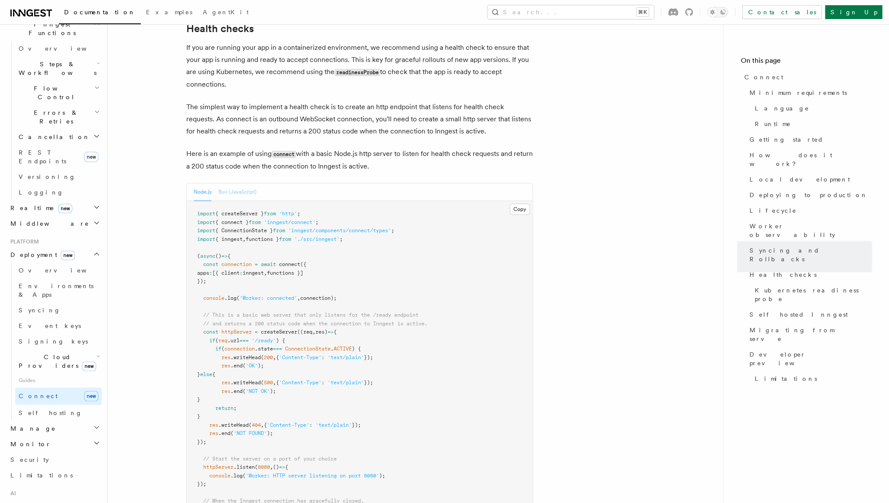
click at [231, 183] on button "Bun (JavaScript)" at bounding box center [237, 192] width 38 height 18
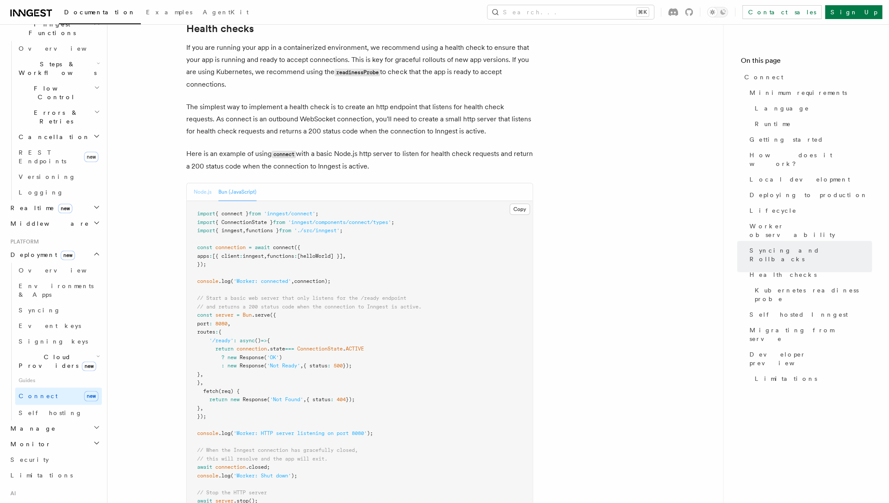
click at [206, 183] on button "Node.js" at bounding box center [203, 192] width 18 height 18
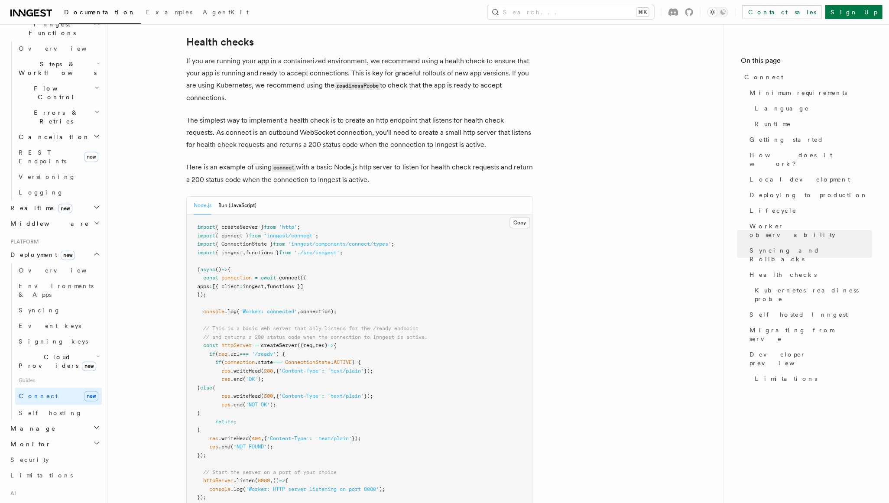
scroll to position [3649, 0]
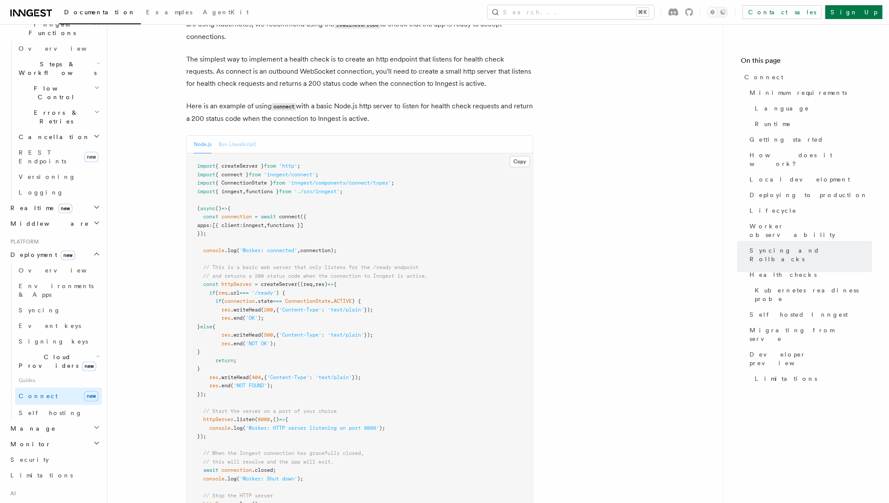
click at [235, 136] on button "Bun (JavaScript)" at bounding box center [237, 145] width 38 height 18
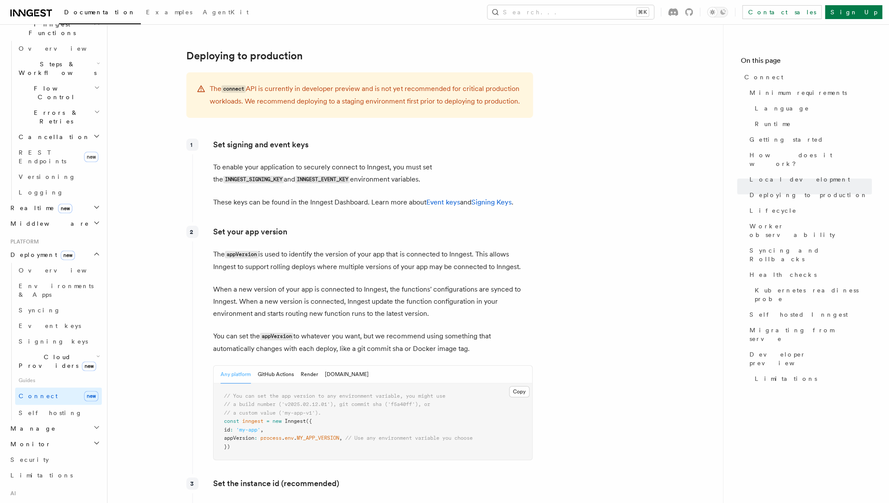
scroll to position [1171, 0]
